Goal: Find contact information: Find contact information

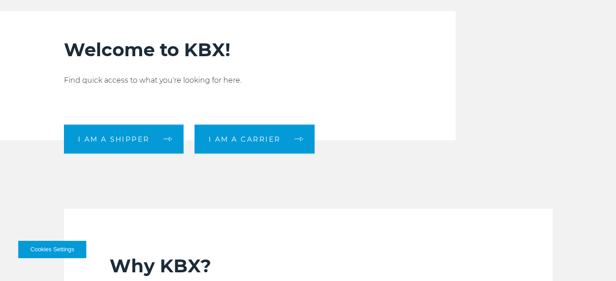
scroll to position [186, 0]
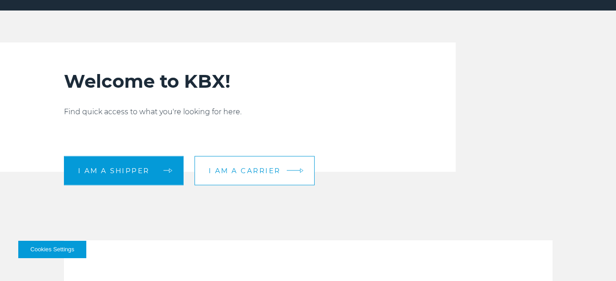
click at [271, 177] on link "I am a carrier" at bounding box center [254, 170] width 120 height 29
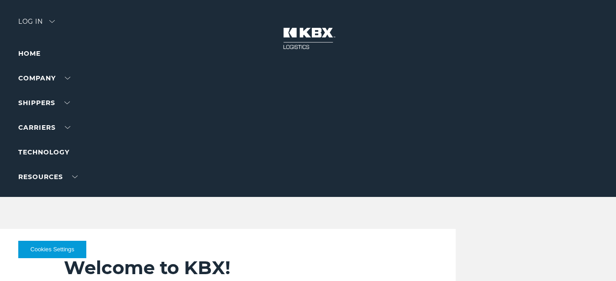
scroll to position [186, 0]
click at [53, 23] on div "Log in" at bounding box center [36, 24] width 37 height 13
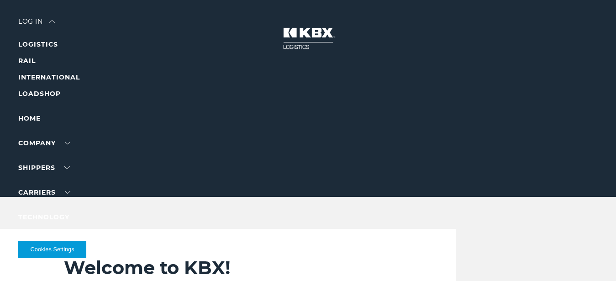
click at [314, 39] on img at bounding box center [308, 38] width 68 height 40
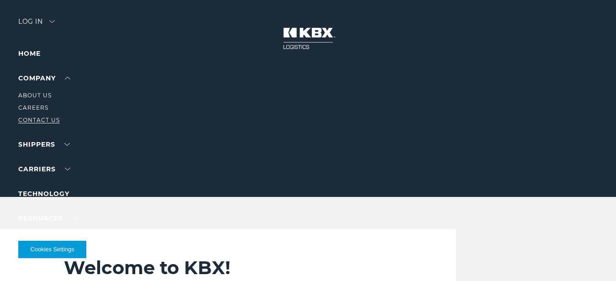
click at [48, 122] on link "Contact Us" at bounding box center [39, 119] width 42 height 7
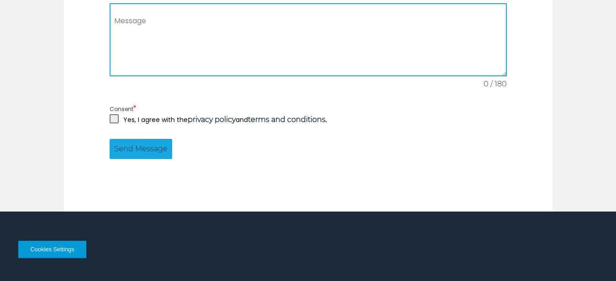
scroll to position [838, 0]
